Goal: Check status

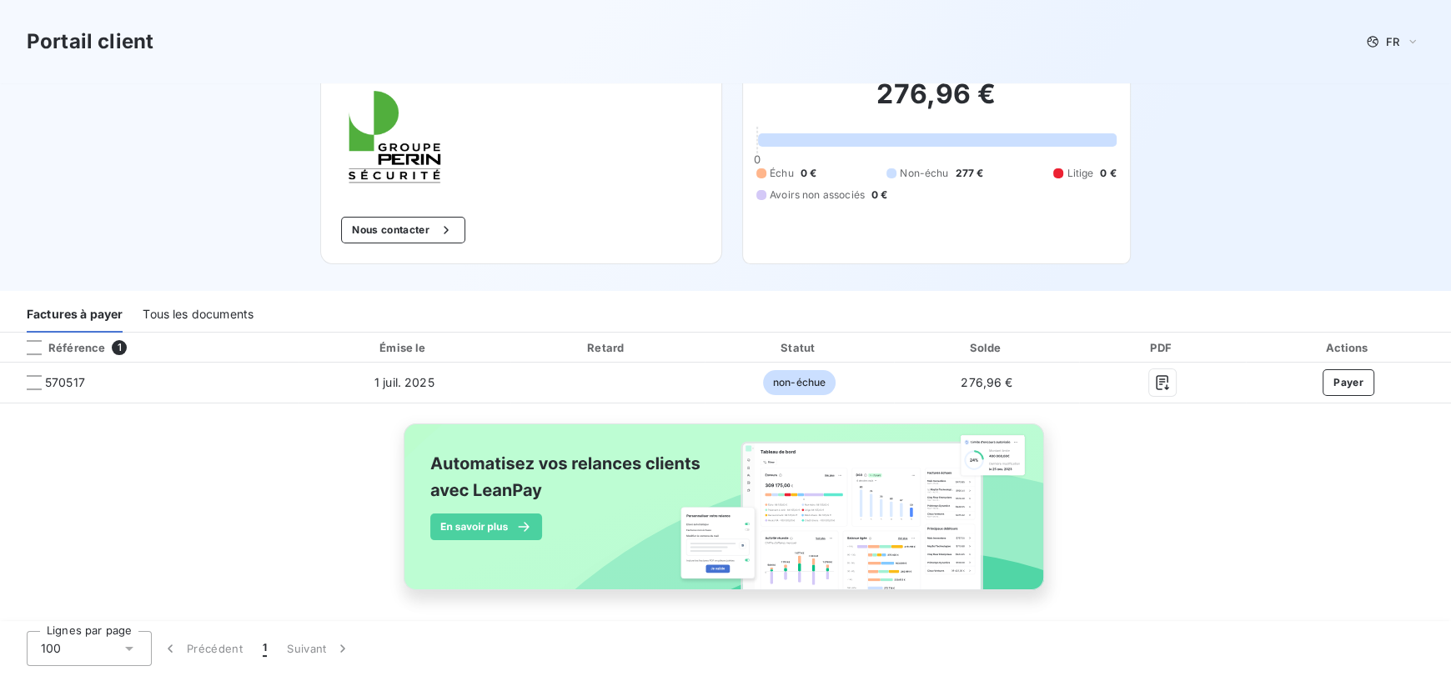
scroll to position [93, 0]
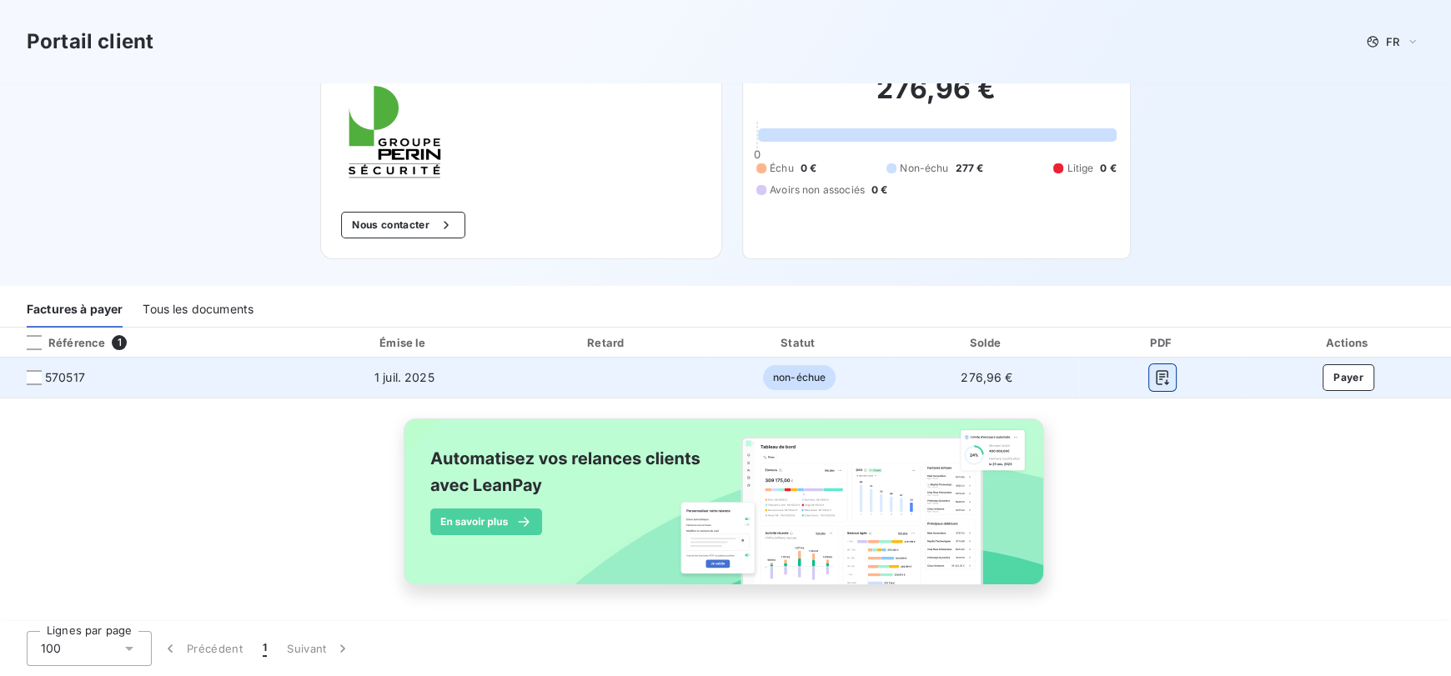
click at [1154, 380] on icon "button" at bounding box center [1162, 377] width 17 height 17
